Goal: Find specific page/section: Find specific page/section

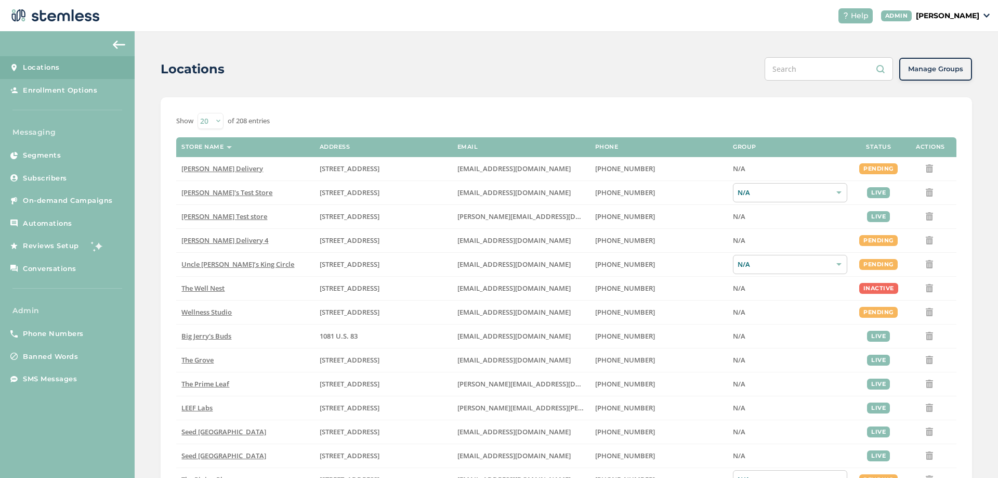
click at [971, 11] on p "[PERSON_NAME]" at bounding box center [947, 15] width 63 height 11
click at [77, 340] on link "Phone Numbers" at bounding box center [67, 333] width 135 height 23
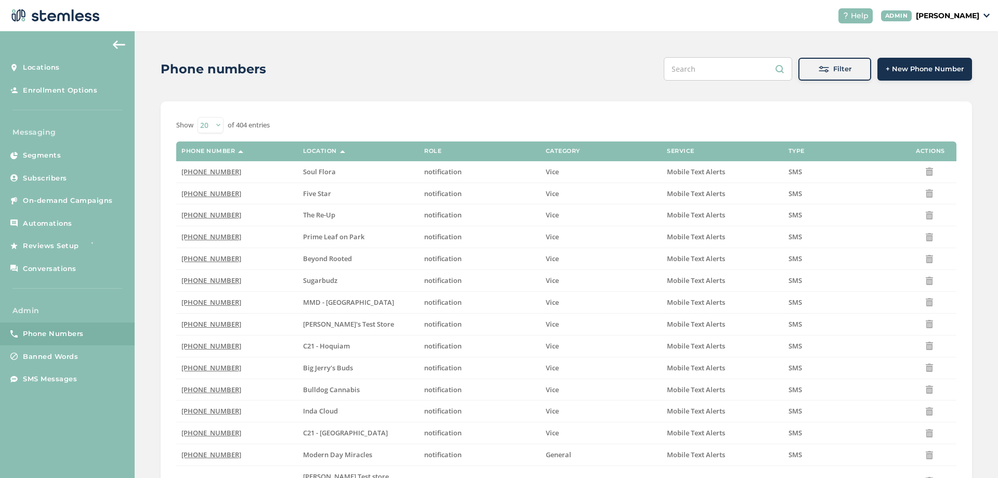
click at [749, 63] on input "text" at bounding box center [728, 68] width 128 height 23
click at [835, 66] on span "Filter" at bounding box center [842, 69] width 18 height 10
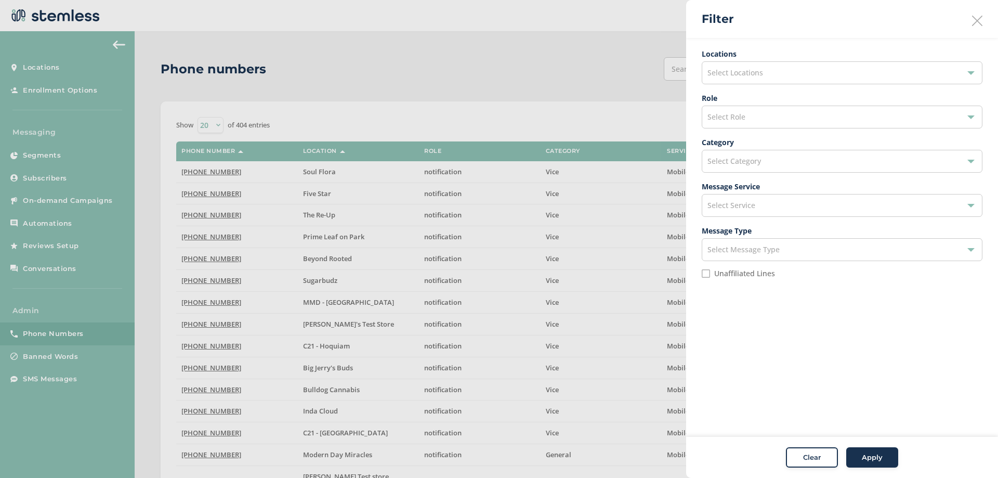
click at [740, 75] on span "Select Locations" at bounding box center [735, 73] width 56 height 10
click at [737, 102] on input "text" at bounding box center [842, 97] width 264 height 11
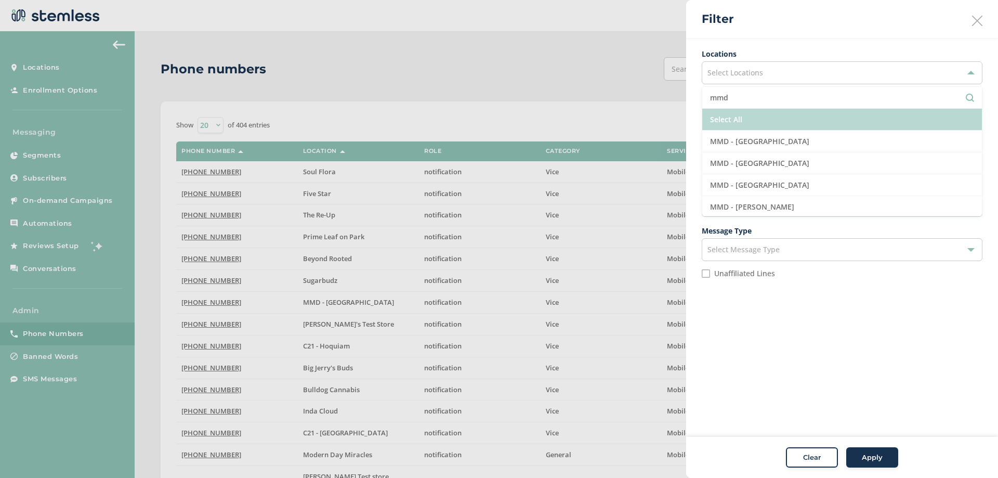
type input "mmd"
click at [755, 115] on li "Select All" at bounding box center [842, 120] width 280 height 22
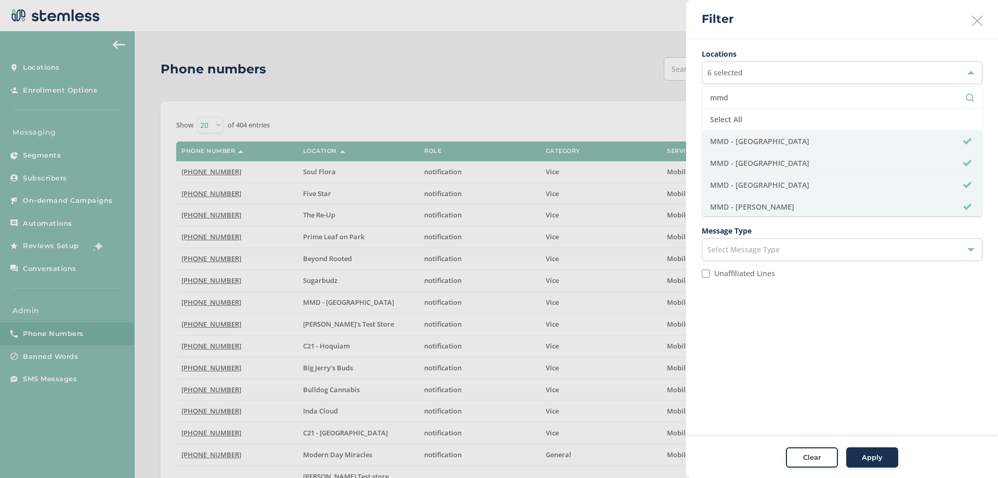
click at [865, 450] on button "Apply" at bounding box center [872, 457] width 52 height 21
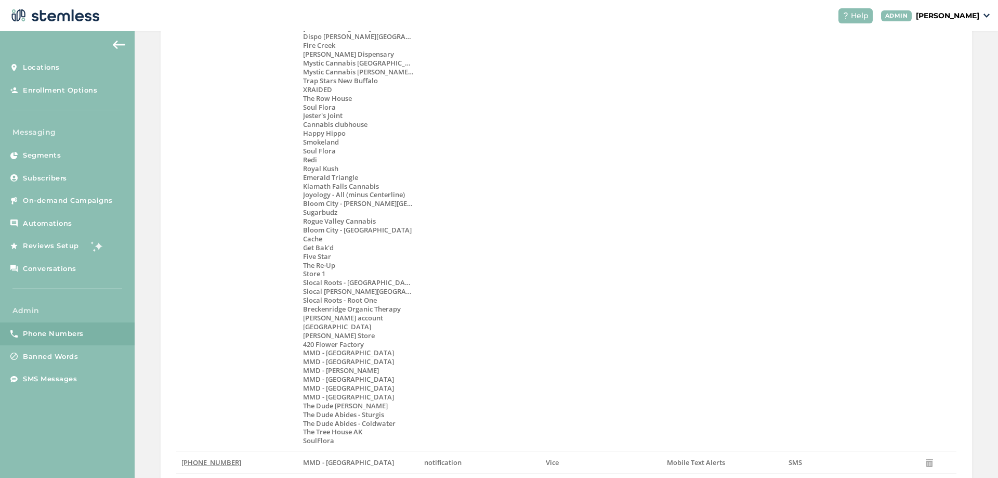
scroll to position [2579, 0]
